Goal: Communication & Community: Answer question/provide support

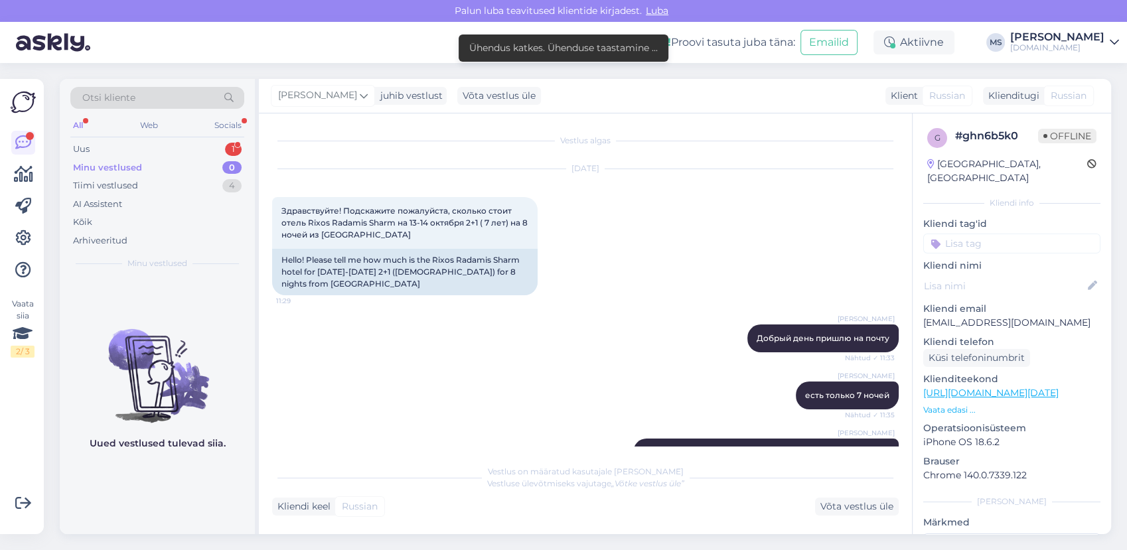
scroll to position [990, 0]
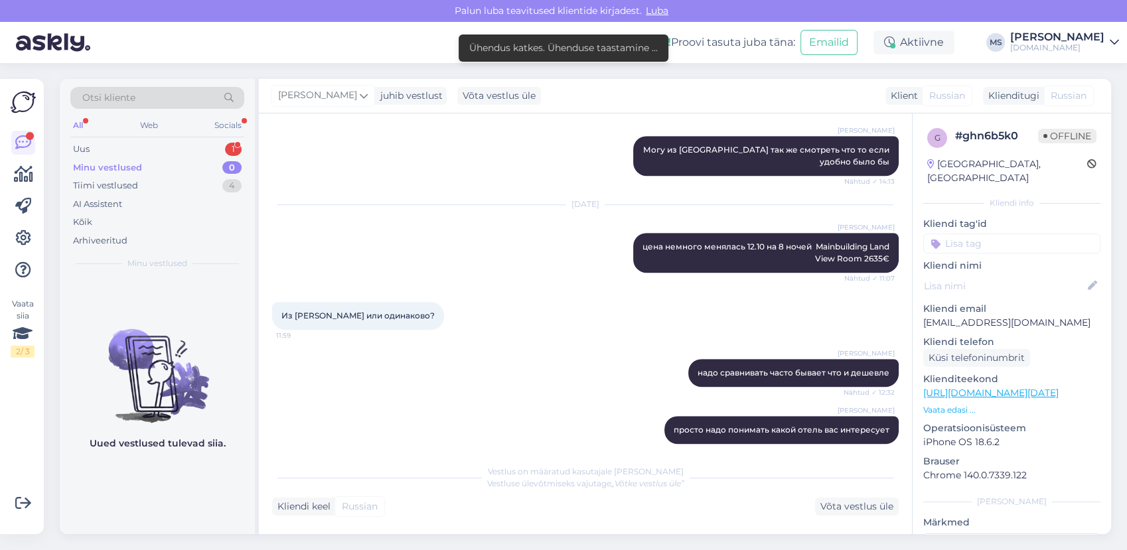
click at [187, 171] on div "Minu vestlused 0" at bounding box center [157, 168] width 174 height 19
click at [165, 153] on div "Uus 1" at bounding box center [157, 149] width 174 height 19
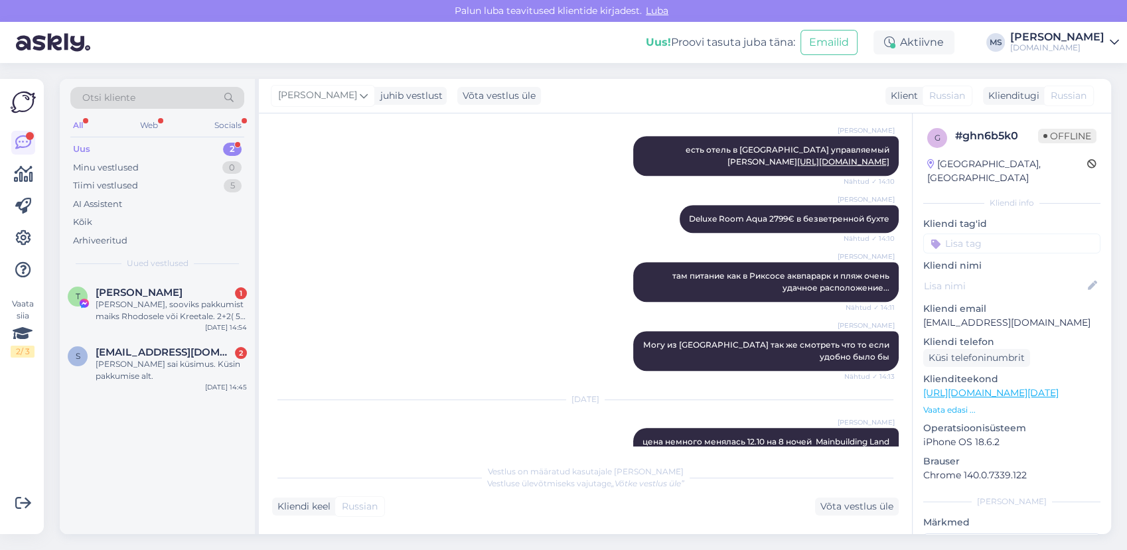
scroll to position [621, 0]
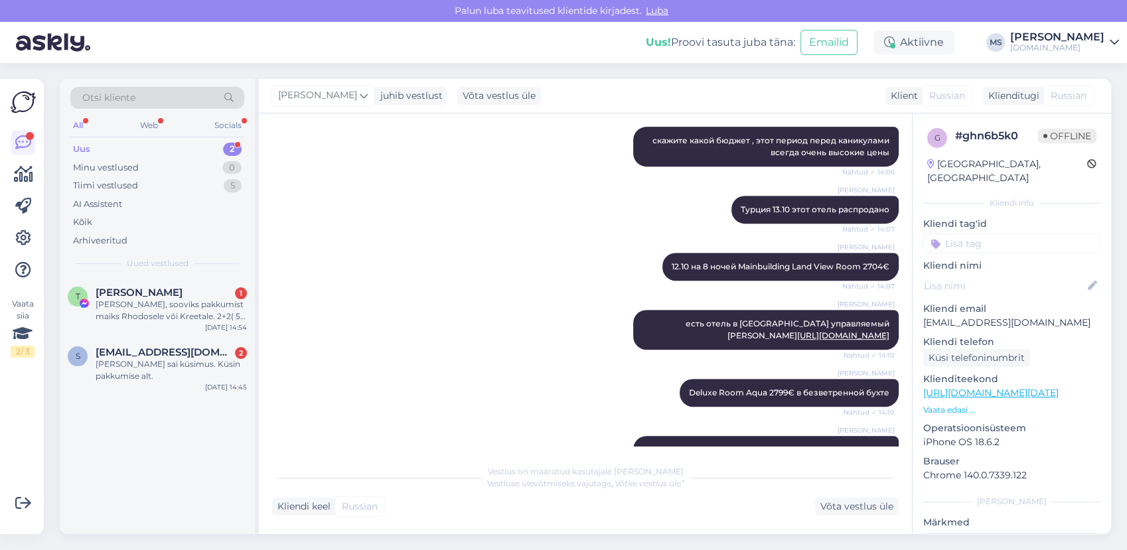
click at [180, 142] on div "Uus 2" at bounding box center [157, 149] width 174 height 19
drag, startPoint x: 182, startPoint y: 371, endPoint x: 370, endPoint y: 403, distance: 190.5
click at [183, 371] on div "[PERSON_NAME] sai küsimus. Küsin pakkumise alt." at bounding box center [171, 370] width 151 height 24
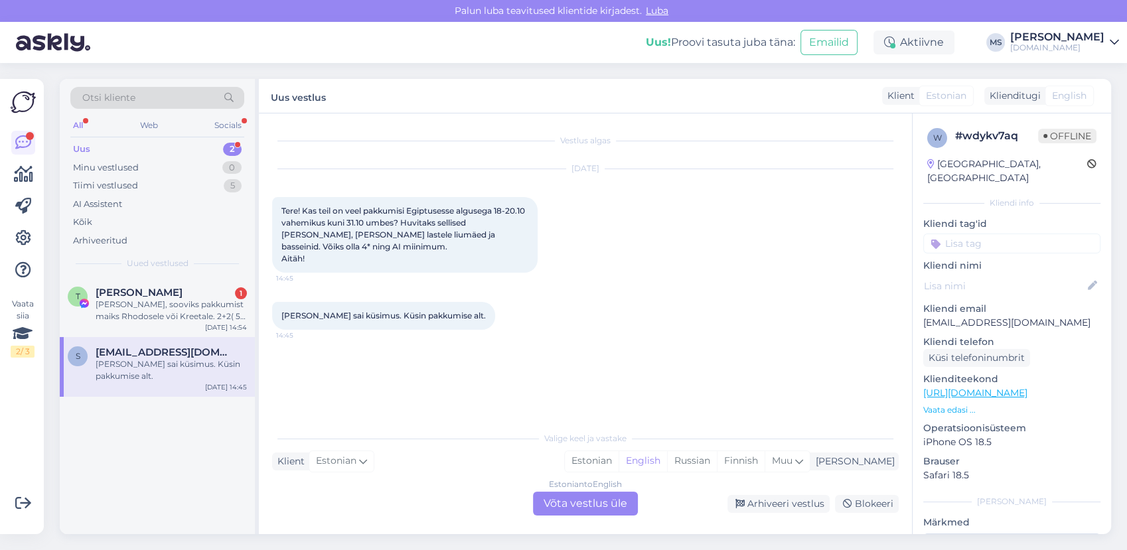
scroll to position [0, 0]
drag, startPoint x: 1042, startPoint y: 305, endPoint x: 923, endPoint y: 305, distance: 119.5
click at [923, 316] on p "[EMAIL_ADDRESS][DOMAIN_NAME]" at bounding box center [1011, 323] width 177 height 14
copy p "[EMAIL_ADDRESS][DOMAIN_NAME]"
click at [153, 297] on div "[PERSON_NAME] 1 Tere, sooviks pakkumist maiks Rhodosele või Kreetale. 2+2( 5a j…" at bounding box center [171, 305] width 151 height 36
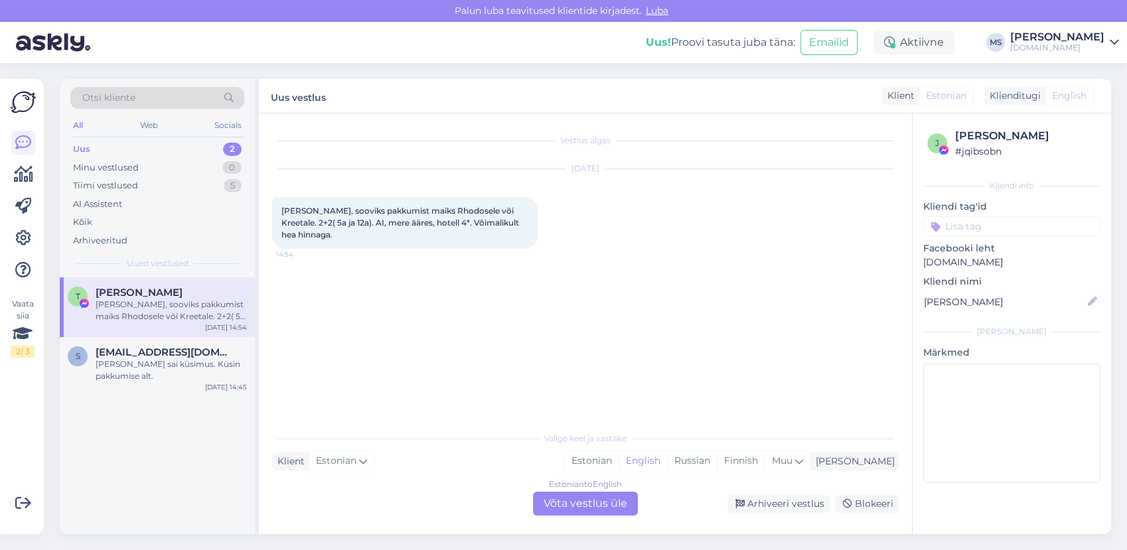
click at [406, 340] on div "Vestlus algas [DATE] Tere, sooviks pakkumist maiks Rhodosele või Kreetale. 2+2(…" at bounding box center [591, 270] width 639 height 286
click at [619, 461] on div "Estonian" at bounding box center [592, 461] width 54 height 20
click at [603, 508] on div "Estonian to Estonian Võta vestlus üle" at bounding box center [585, 504] width 105 height 24
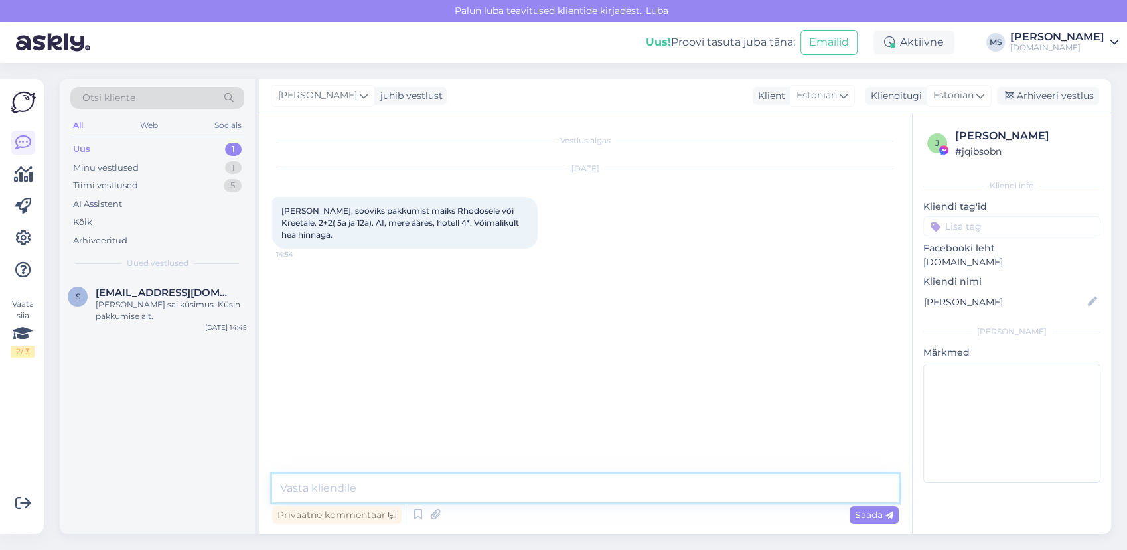
click at [540, 487] on textarea at bounding box center [585, 489] width 627 height 28
click at [538, 491] on textarea at bounding box center [585, 489] width 627 height 28
type textarea "Tere! Mis kuupäevad maikuus Teie reisi alustamiseks võiks sobida?"
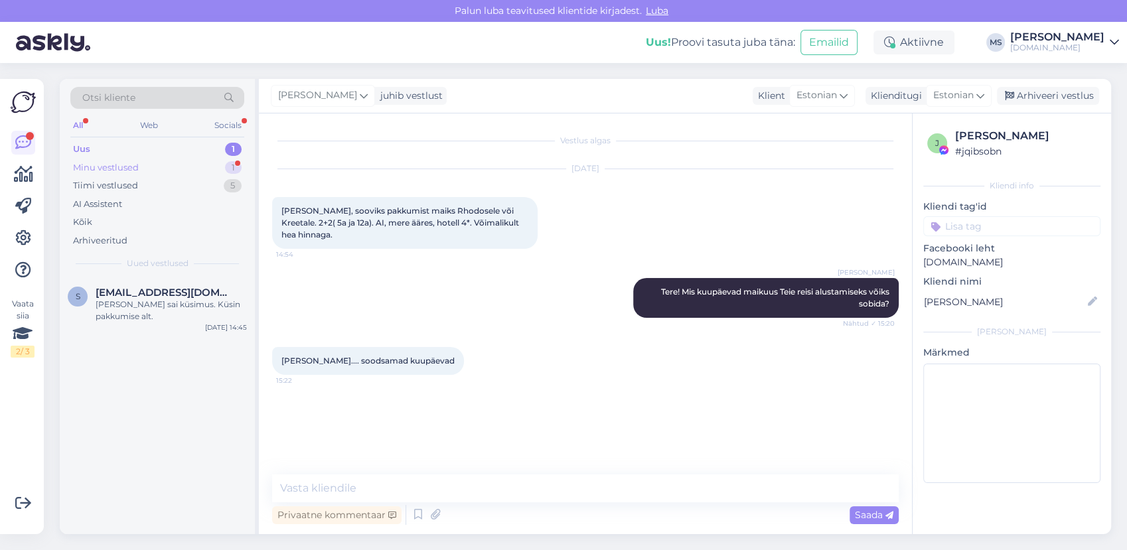
click at [137, 165] on div "Minu vestlused" at bounding box center [106, 167] width 66 height 13
click at [186, 301] on div "[PERSON_NAME].... soodsamad kuupäevad" at bounding box center [171, 311] width 151 height 24
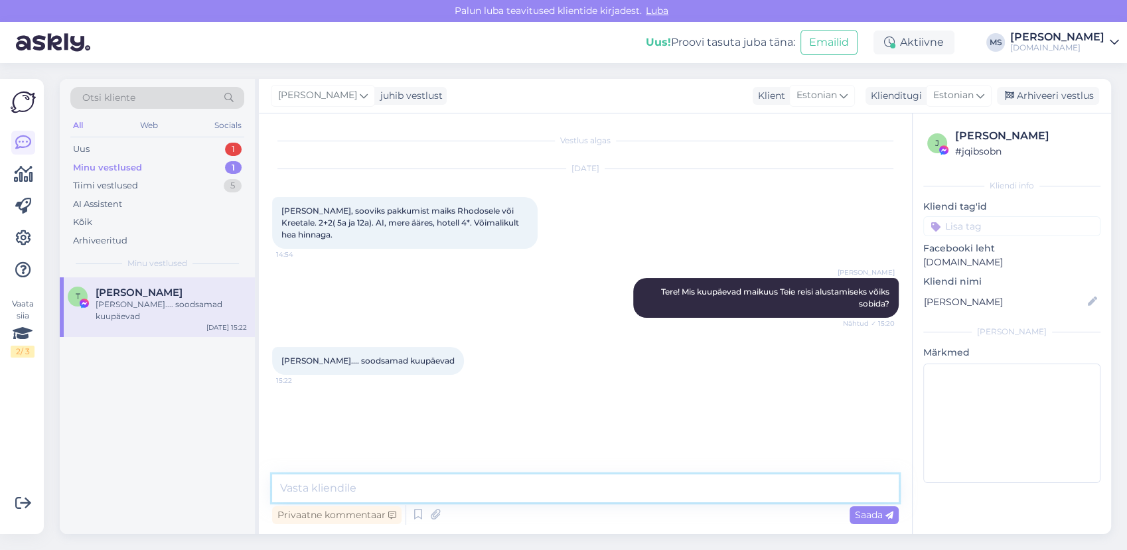
click at [496, 485] on textarea at bounding box center [585, 489] width 627 height 28
type textarea "M"
type textarea "Hästi, millisele meiliaadressile võime pakkumised saata?"
